Goal: Transaction & Acquisition: Download file/media

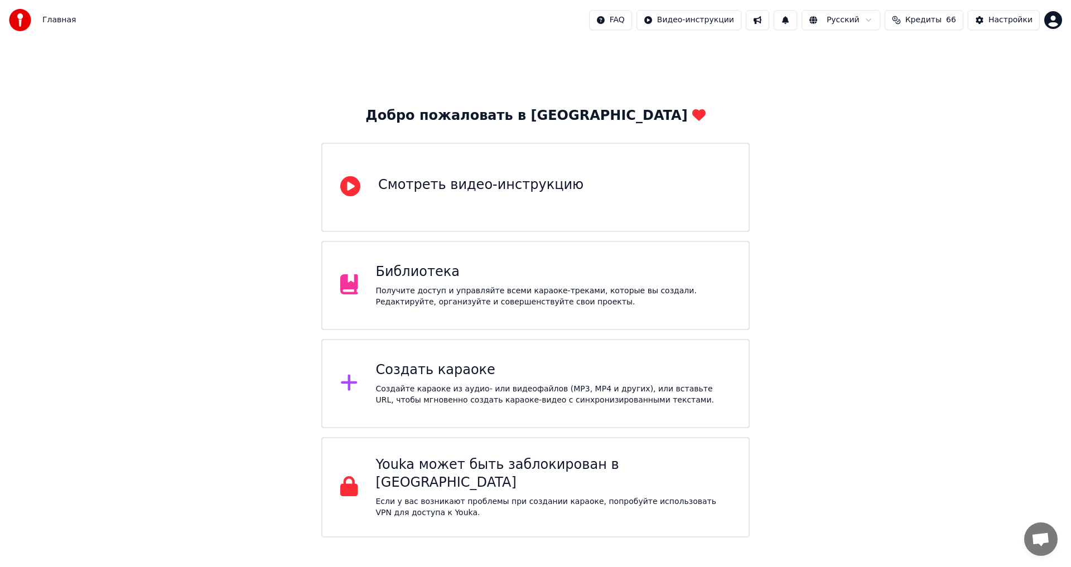
click at [431, 292] on div "Получите доступ и управляйте всеми караоке-треками, которые вы создали. Редакти…" at bounding box center [553, 297] width 355 height 22
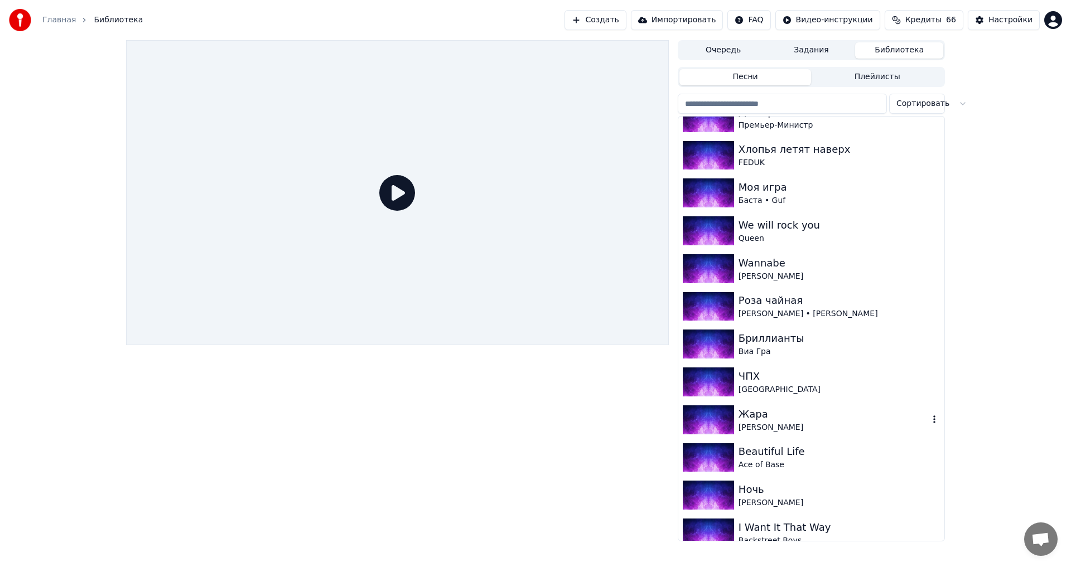
scroll to position [2751, 0]
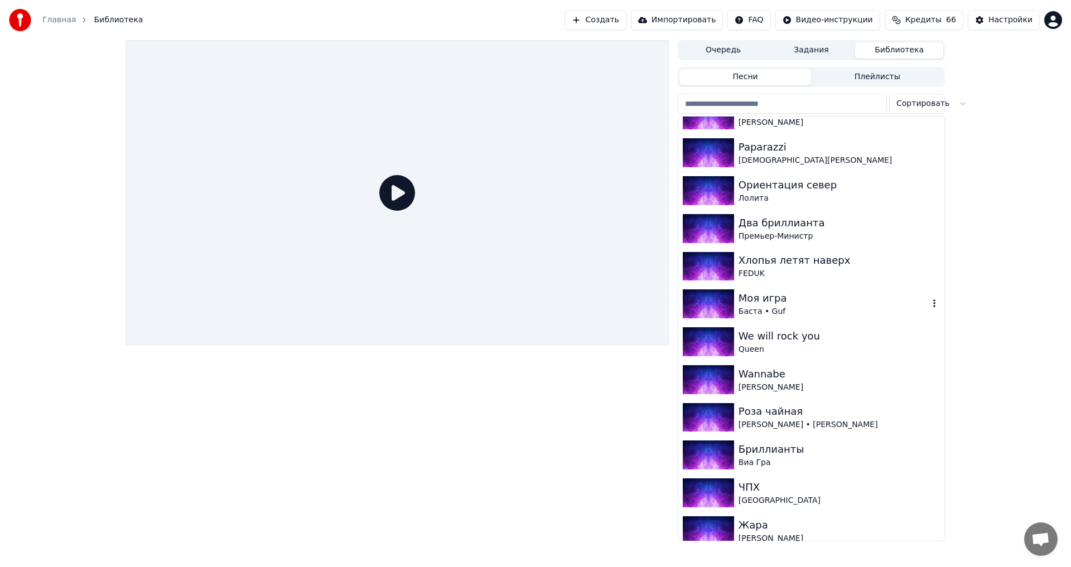
click at [785, 310] on div "Баста • Guf" at bounding box center [833, 311] width 190 height 11
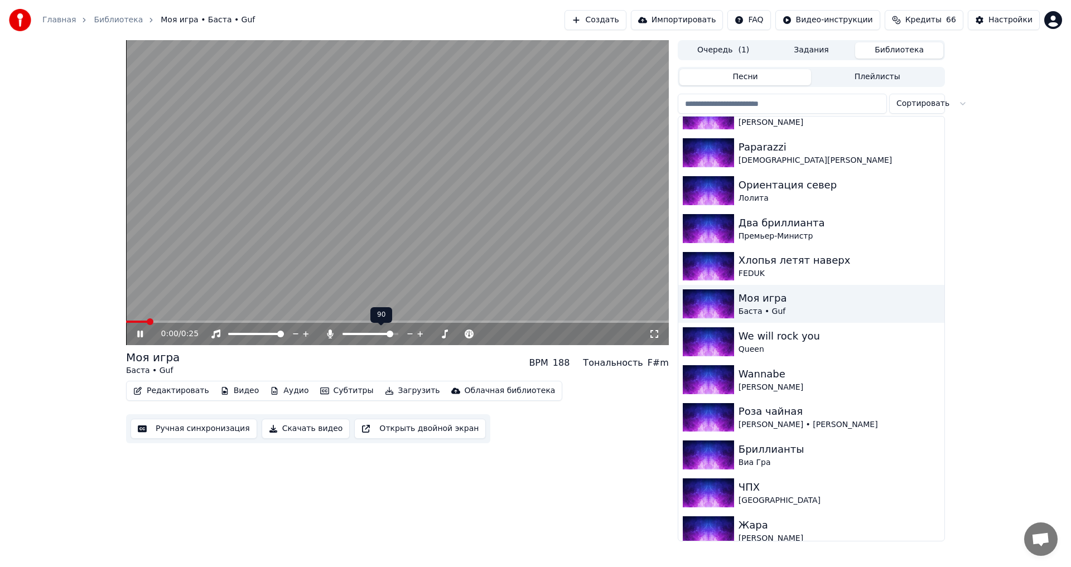
click at [393, 337] on span at bounding box center [390, 334] width 7 height 7
click at [145, 334] on icon at bounding box center [148, 334] width 26 height 9
click at [142, 335] on icon at bounding box center [140, 334] width 7 height 8
click at [142, 336] on icon at bounding box center [140, 334] width 6 height 7
click at [142, 336] on icon at bounding box center [140, 334] width 7 height 8
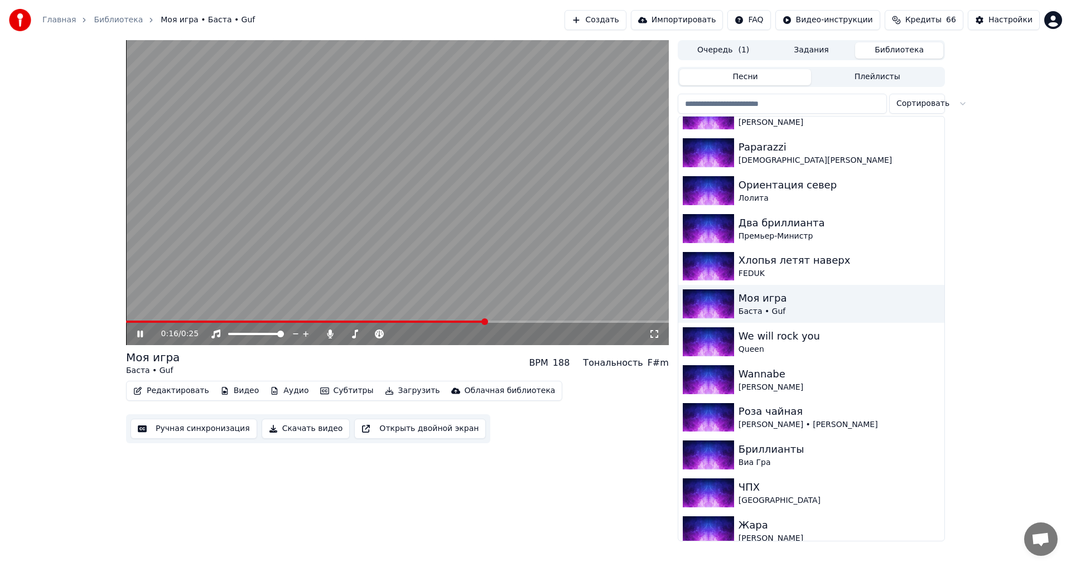
click at [142, 336] on icon at bounding box center [140, 334] width 6 height 7
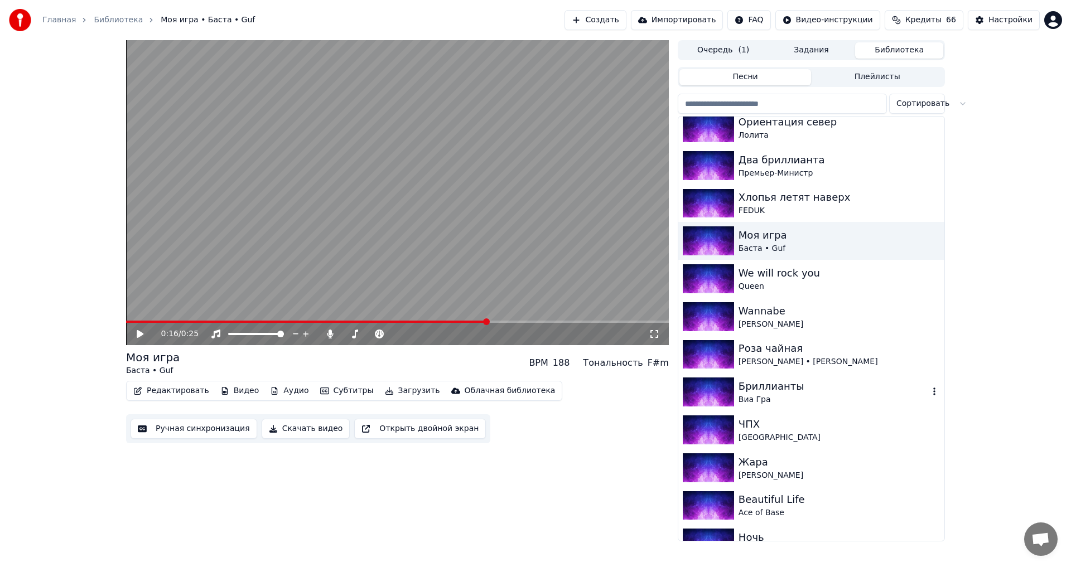
scroll to position [2862, 0]
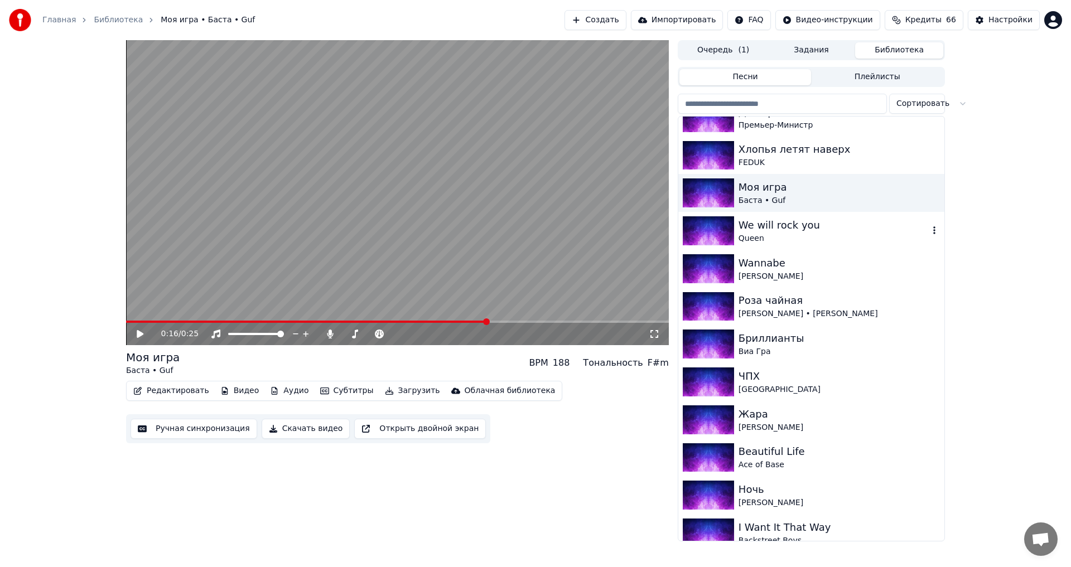
click at [785, 238] on div "Queen" at bounding box center [833, 238] width 190 height 11
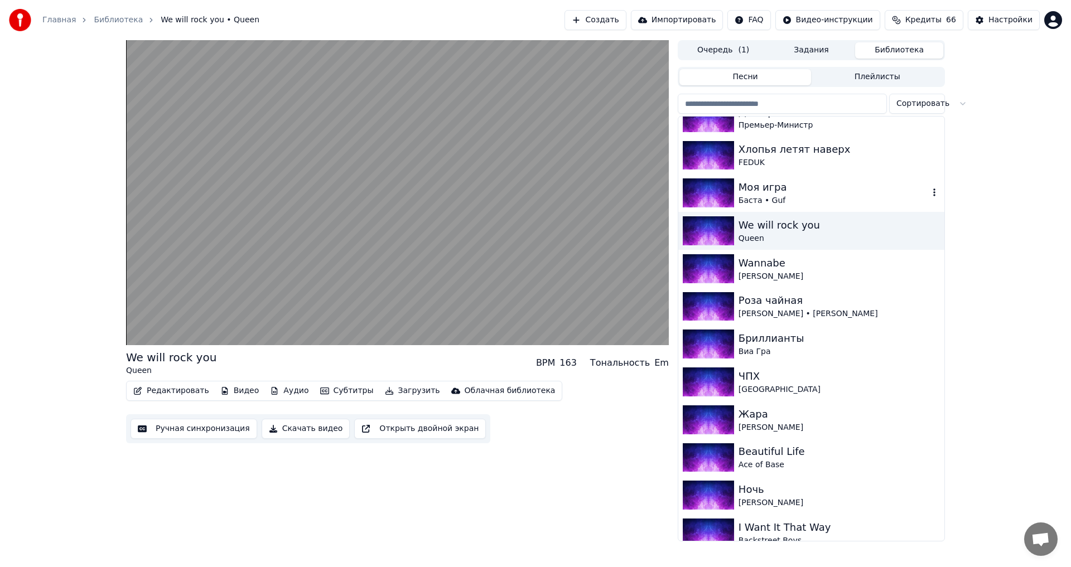
click at [784, 194] on div "Моя игра" at bounding box center [833, 188] width 190 height 16
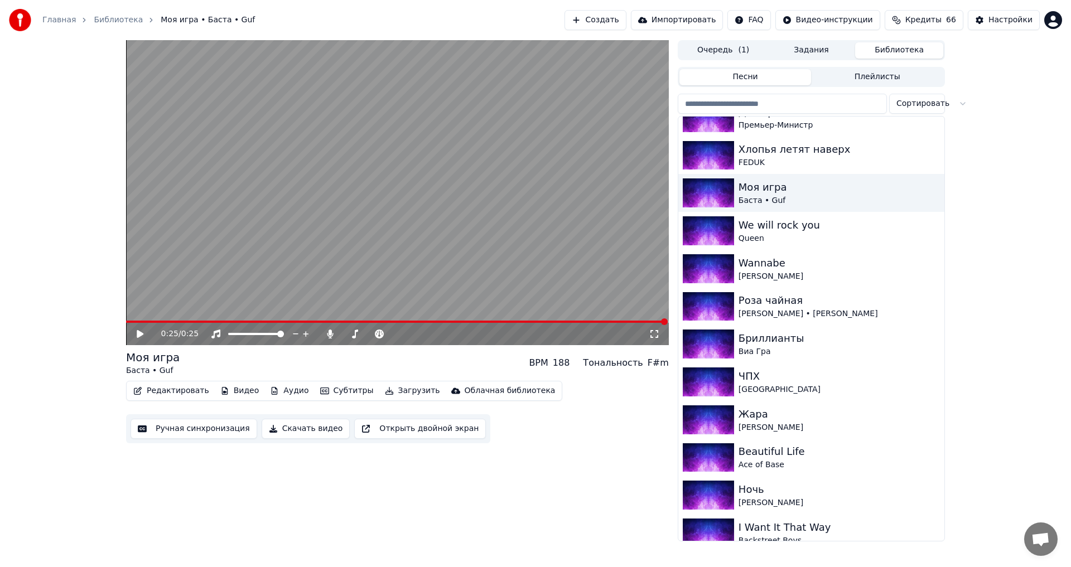
click at [276, 428] on button "Скачать видео" at bounding box center [306, 429] width 89 height 20
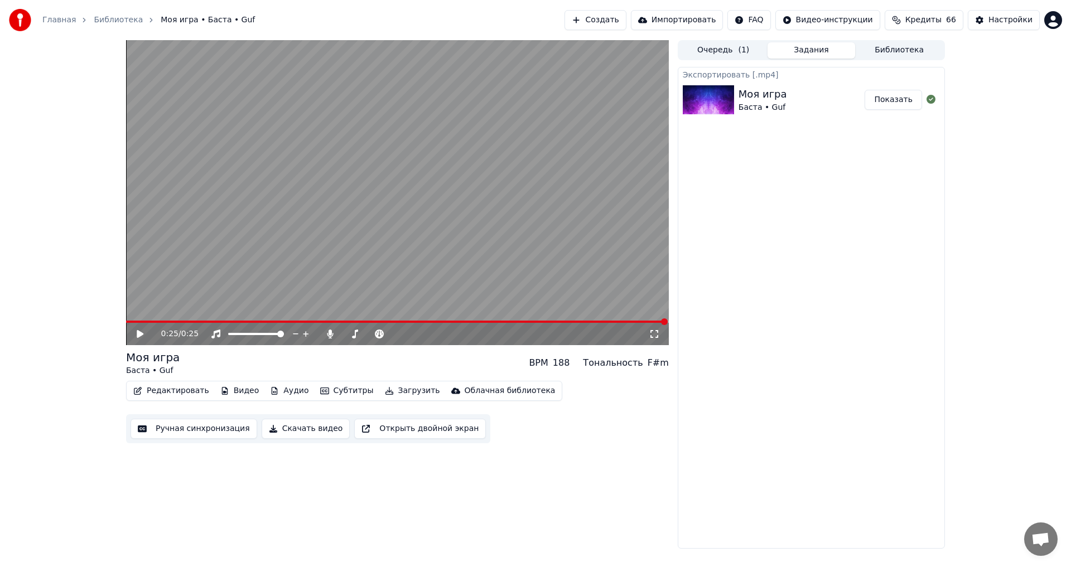
click at [891, 101] on button "Показать" at bounding box center [893, 100] width 57 height 20
click at [1005, 25] on div "Настройки" at bounding box center [1010, 20] width 44 height 11
